Goal: Task Accomplishment & Management: Complete application form

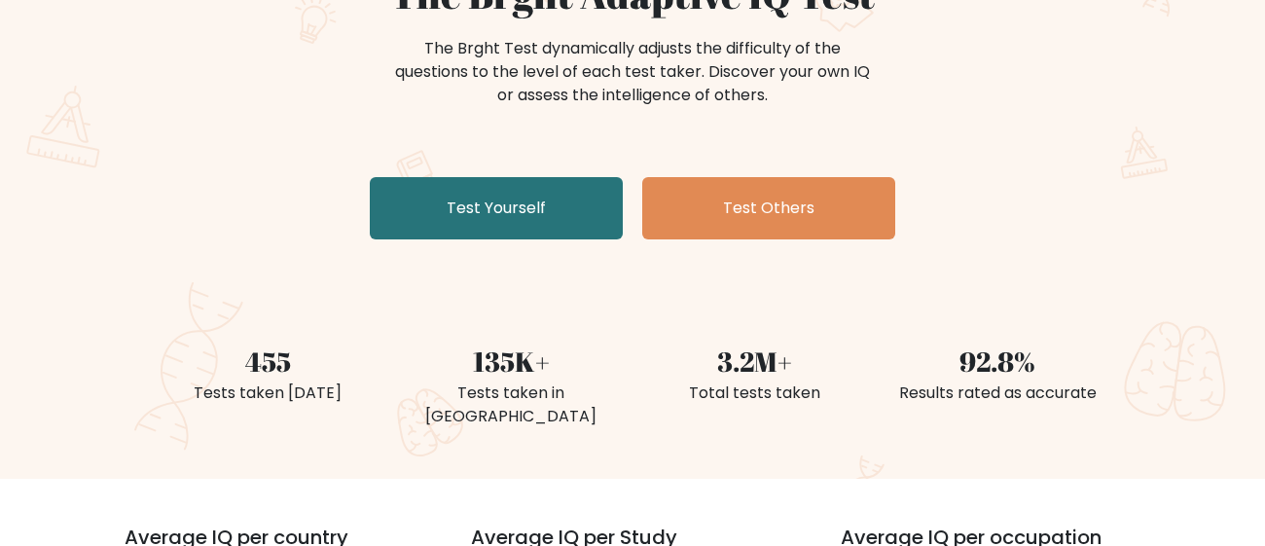
scroll to position [232, 0]
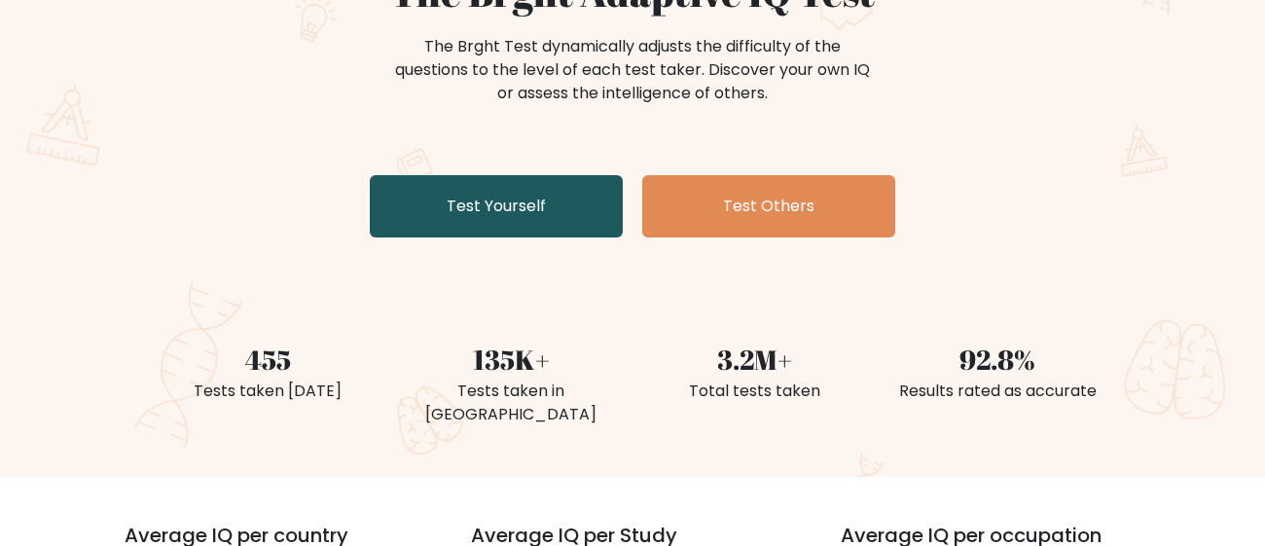
click at [594, 191] on link "Test Yourself" at bounding box center [496, 206] width 253 height 62
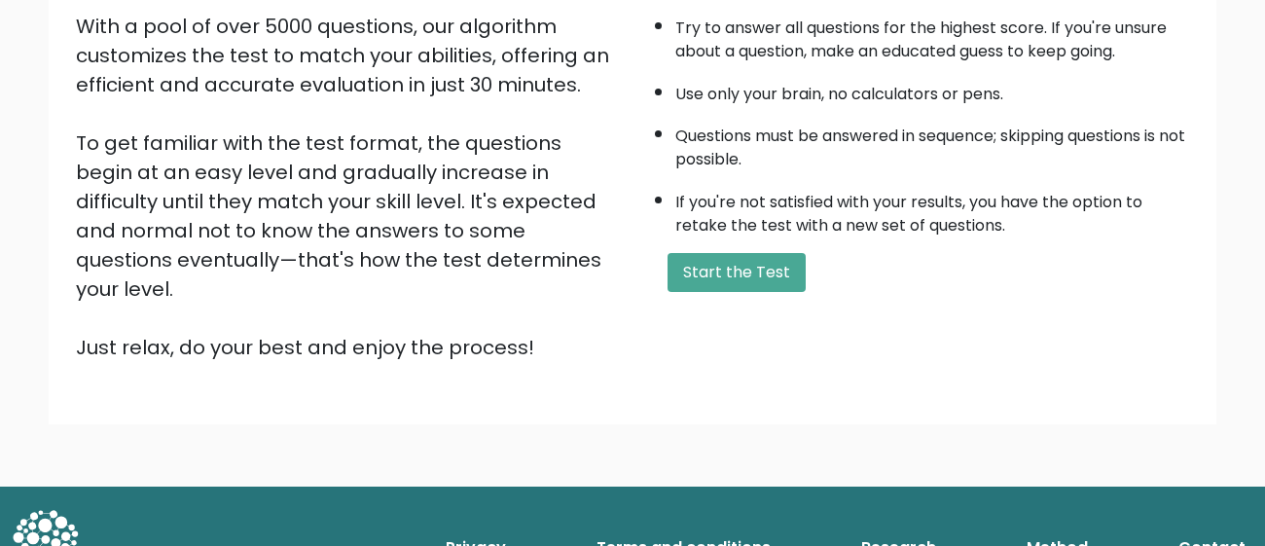
scroll to position [331, 0]
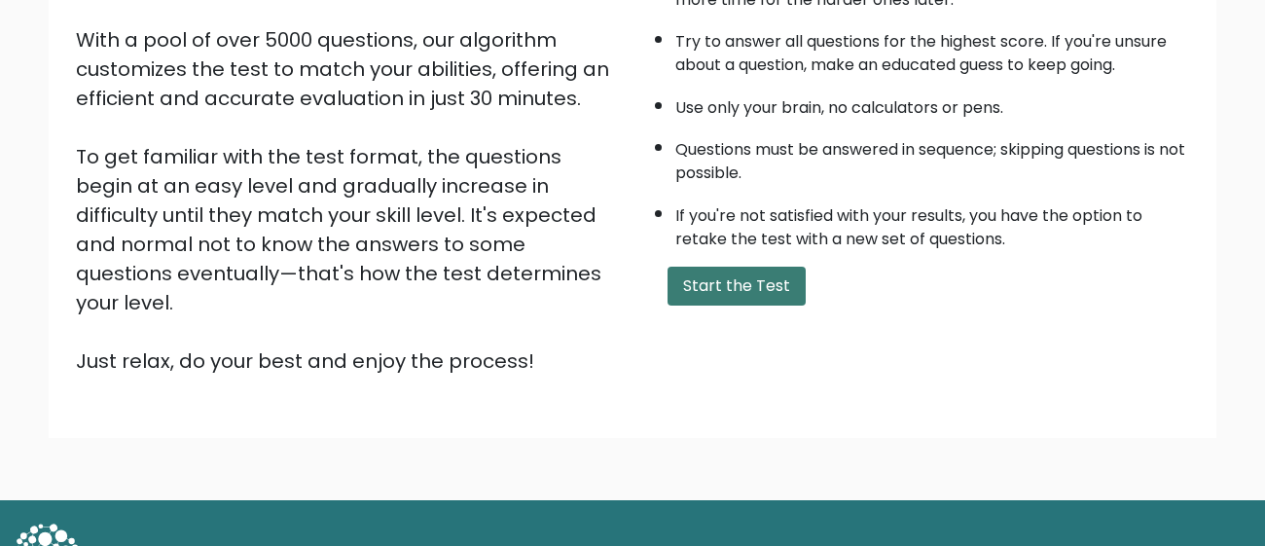
click at [705, 269] on button "Start the Test" at bounding box center [736, 286] width 138 height 39
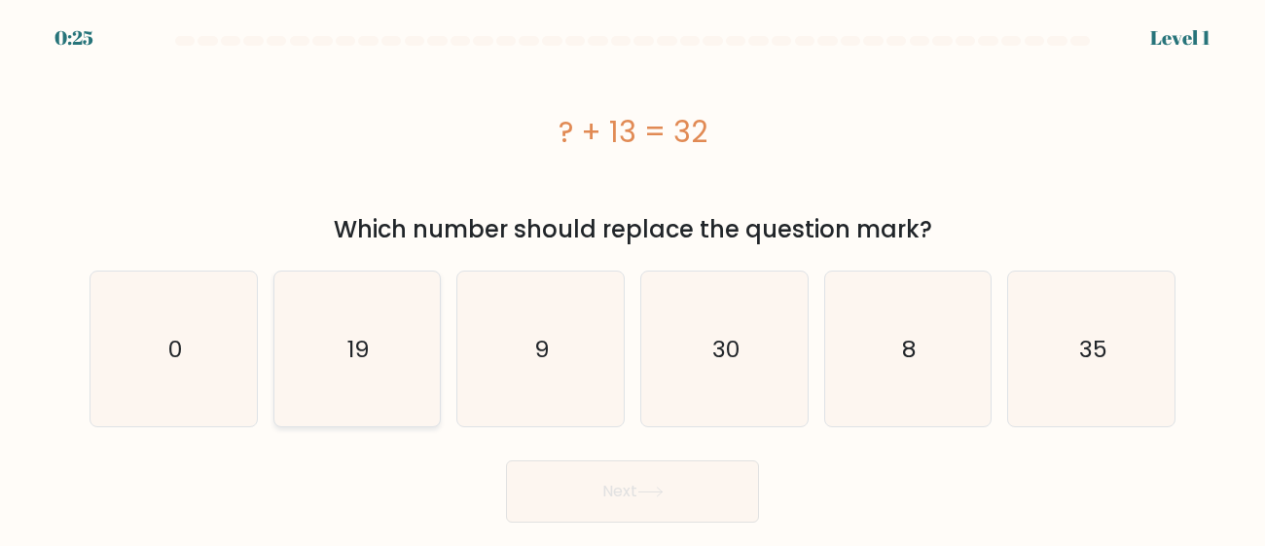
click at [334, 331] on icon "19" at bounding box center [356, 348] width 155 height 155
click at [632, 278] on input "b. 19" at bounding box center [632, 275] width 1 height 5
radio input "true"
click at [711, 500] on button "Next" at bounding box center [632, 491] width 253 height 62
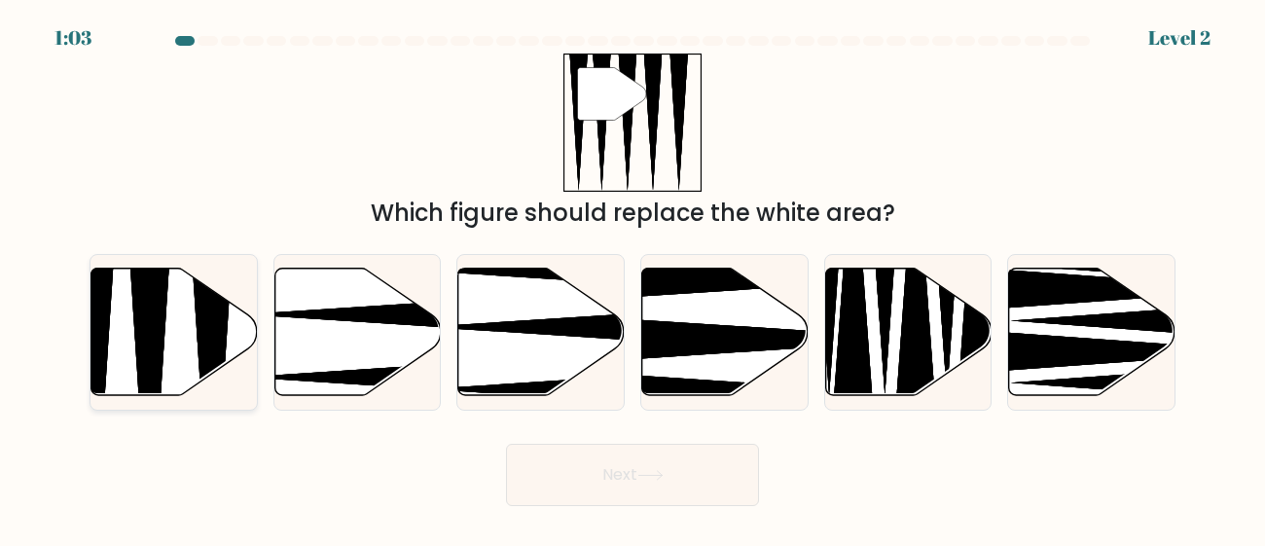
click at [160, 337] on icon at bounding box center [149, 400] width 43 height 330
click at [632, 278] on input "a." at bounding box center [632, 275] width 1 height 5
radio input "true"
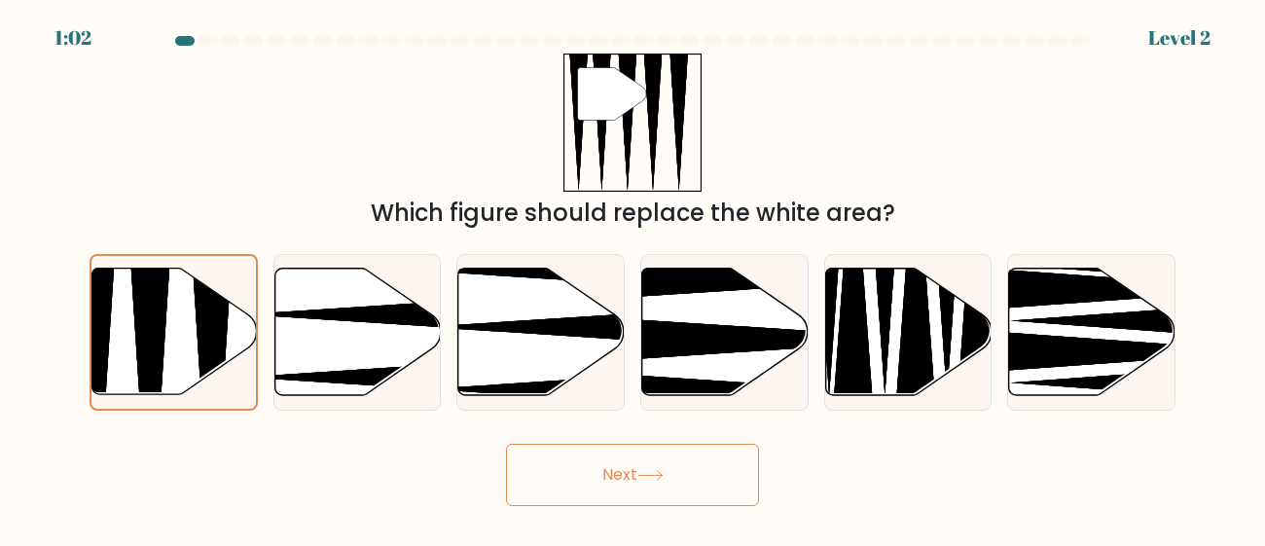
click at [686, 495] on button "Next" at bounding box center [632, 475] width 253 height 62
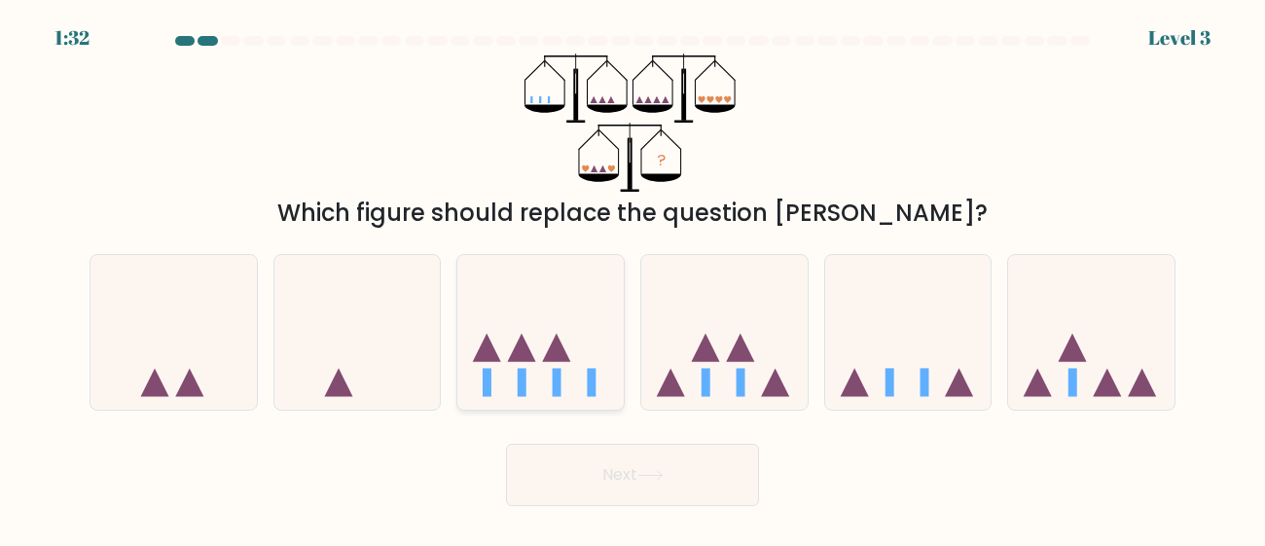
click at [546, 380] on icon at bounding box center [540, 332] width 166 height 137
click at [632, 278] on input "c." at bounding box center [632, 275] width 1 height 5
radio input "true"
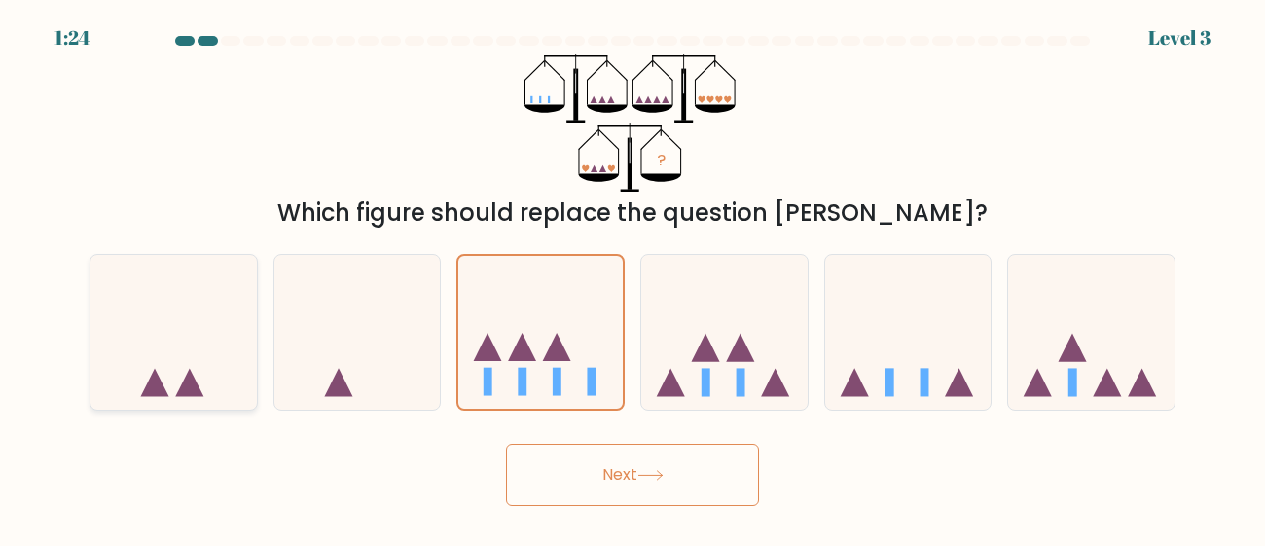
click at [192, 338] on icon at bounding box center [173, 332] width 166 height 137
click at [632, 278] on input "a." at bounding box center [632, 275] width 1 height 5
radio input "true"
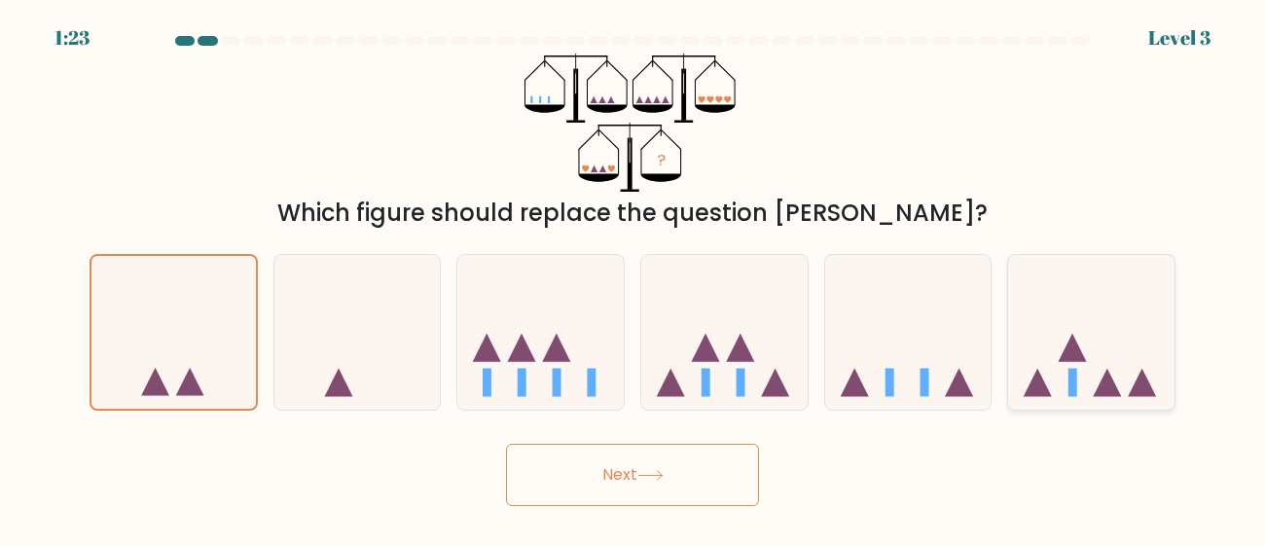
click at [1095, 326] on icon at bounding box center [1091, 332] width 166 height 137
click at [633, 278] on input "f." at bounding box center [632, 275] width 1 height 5
radio input "true"
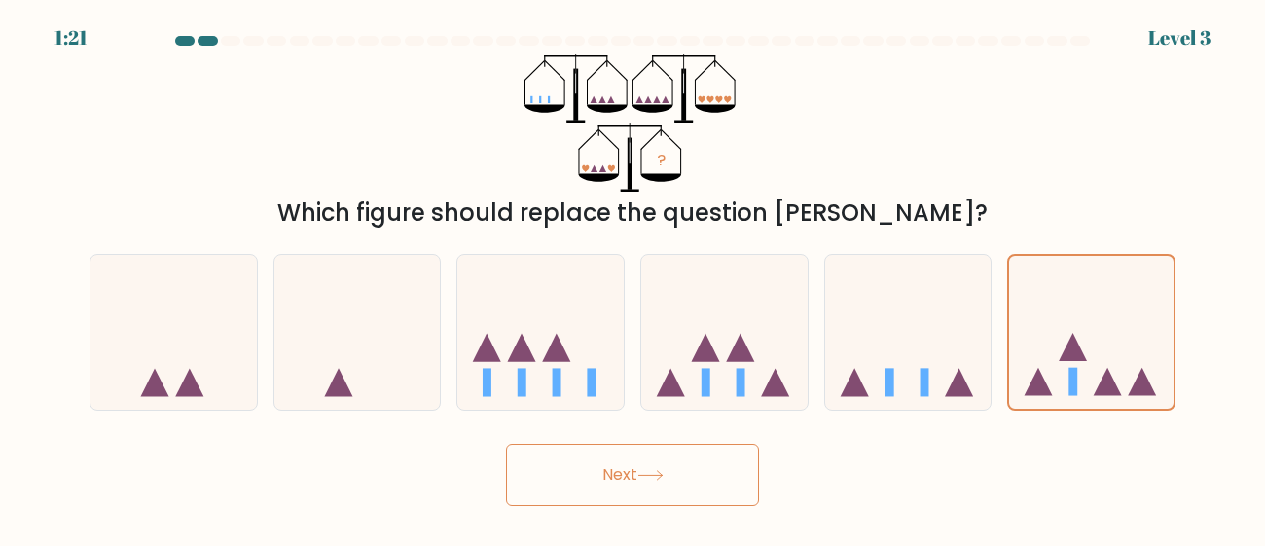
click at [689, 490] on button "Next" at bounding box center [632, 475] width 253 height 62
